Goal: Task Accomplishment & Management: Manage account settings

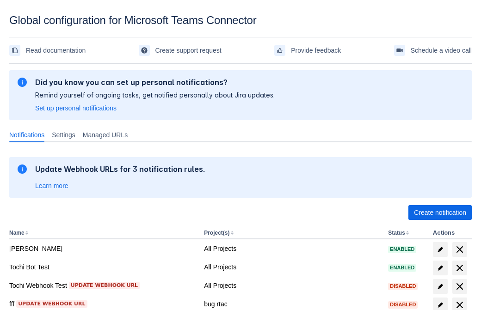
click at [440, 213] on span "Create notification" at bounding box center [440, 212] width 52 height 15
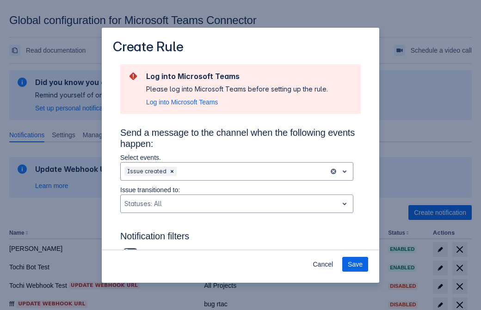
type input "RuleName-819876New Rule (42)"
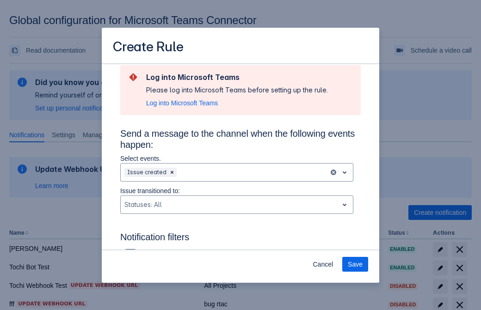
scroll to position [625, 0]
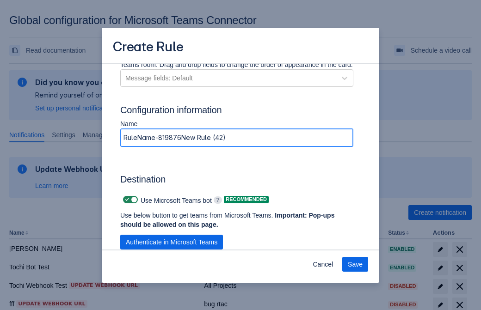
click at [172, 235] on span "Authenticate in Microsoft Teams" at bounding box center [172, 242] width 92 height 15
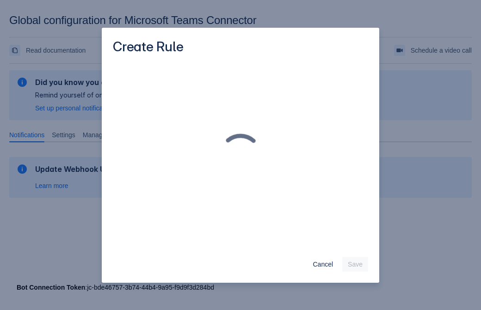
scroll to position [0, 0]
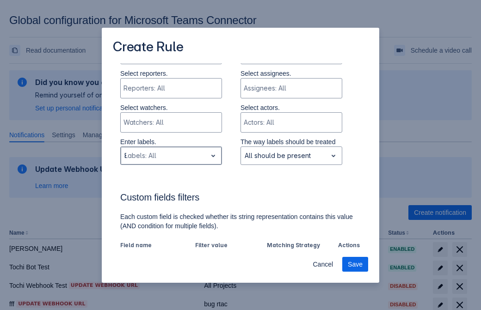
type input "819876_label"
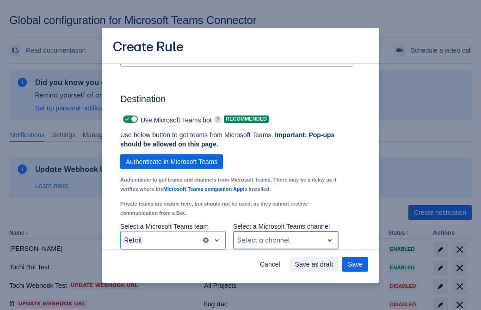
click at [285, 241] on div "Scrollable content" at bounding box center [278, 240] width 82 height 11
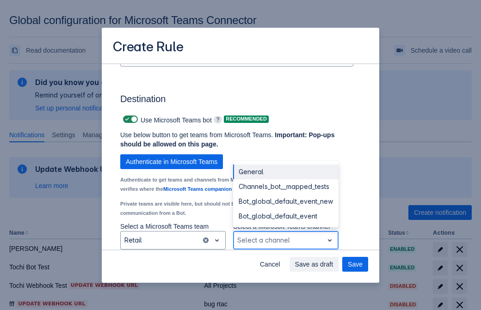
click at [285, 217] on div "Bot_global_default_event" at bounding box center [285, 216] width 105 height 15
click at [334, 265] on span "Save as draft" at bounding box center [314, 264] width 38 height 15
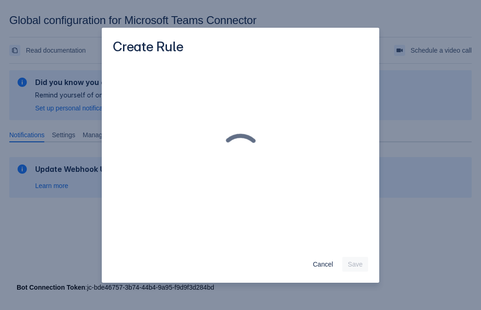
scroll to position [0, 0]
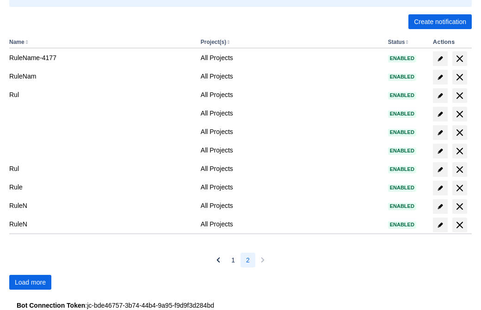
click at [30, 283] on span "Load more" at bounding box center [30, 282] width 31 height 15
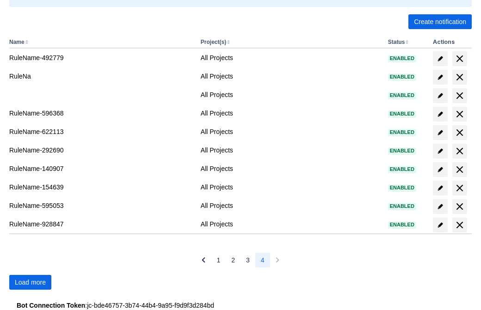
click at [30, 283] on span "Load more" at bounding box center [30, 282] width 31 height 15
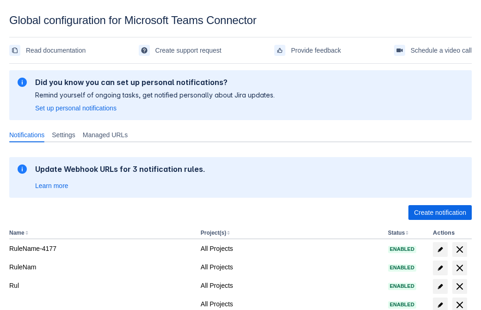
scroll to position [191, 0]
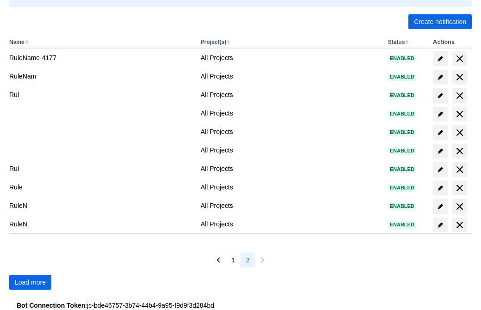
click at [30, 283] on span "Load more" at bounding box center [30, 282] width 31 height 15
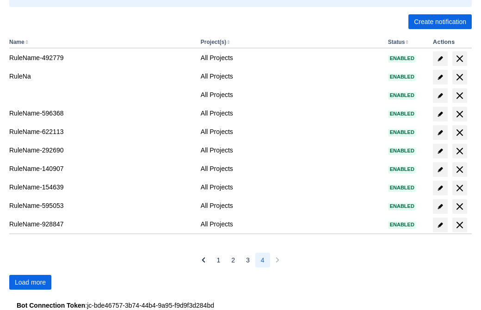
click at [30, 283] on span "Load more" at bounding box center [30, 282] width 31 height 15
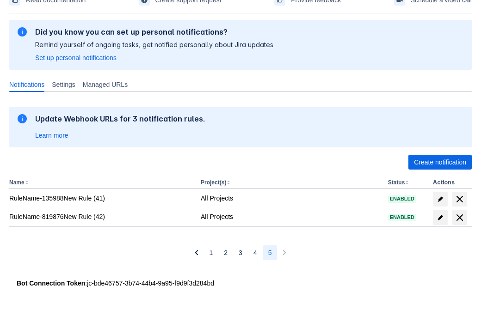
scroll to position [50, 0]
click at [459, 218] on span "delete" at bounding box center [459, 217] width 11 height 11
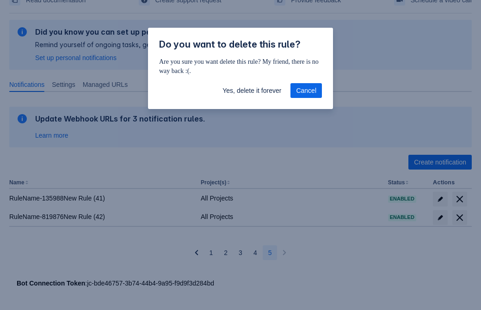
click at [252, 91] on span "Yes, delete it forever" at bounding box center [252, 90] width 59 height 15
